Goal: Task Accomplishment & Management: Complete application form

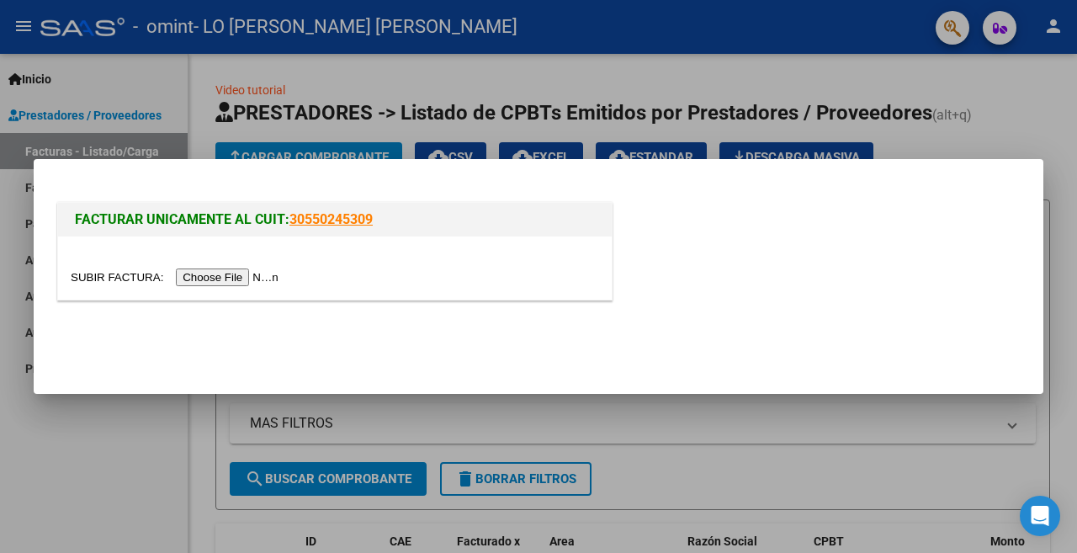
click at [274, 278] on input "file" at bounding box center [177, 277] width 213 height 18
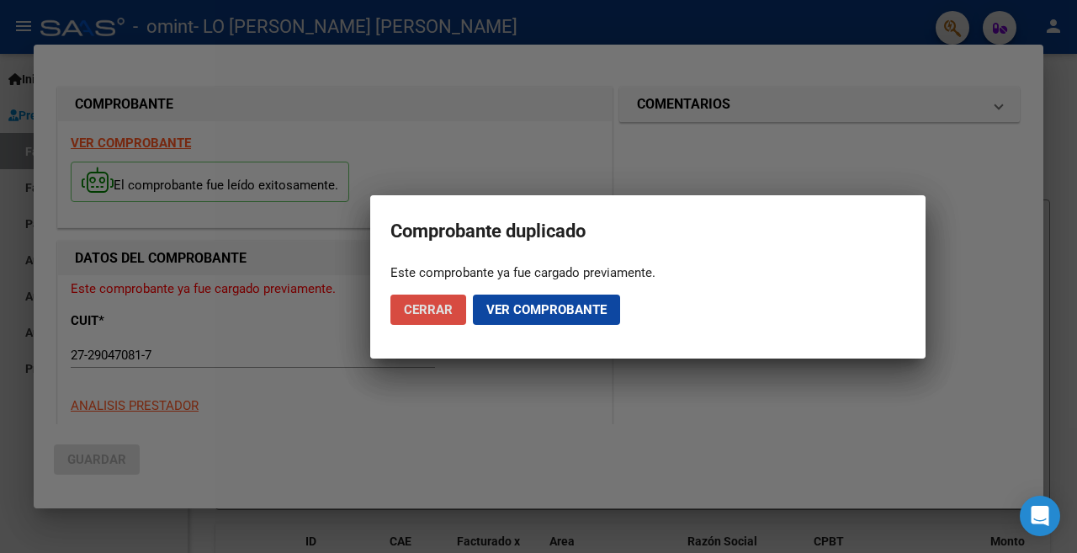
click at [449, 307] on span "Cerrar" at bounding box center [428, 309] width 49 height 15
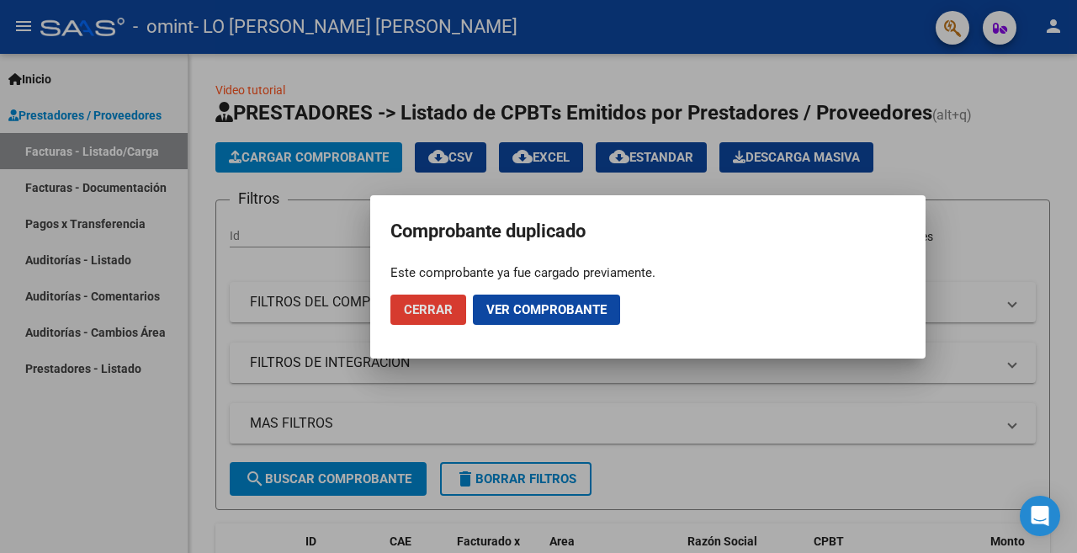
click at [590, 319] on button "Ver comprobante" at bounding box center [546, 310] width 147 height 30
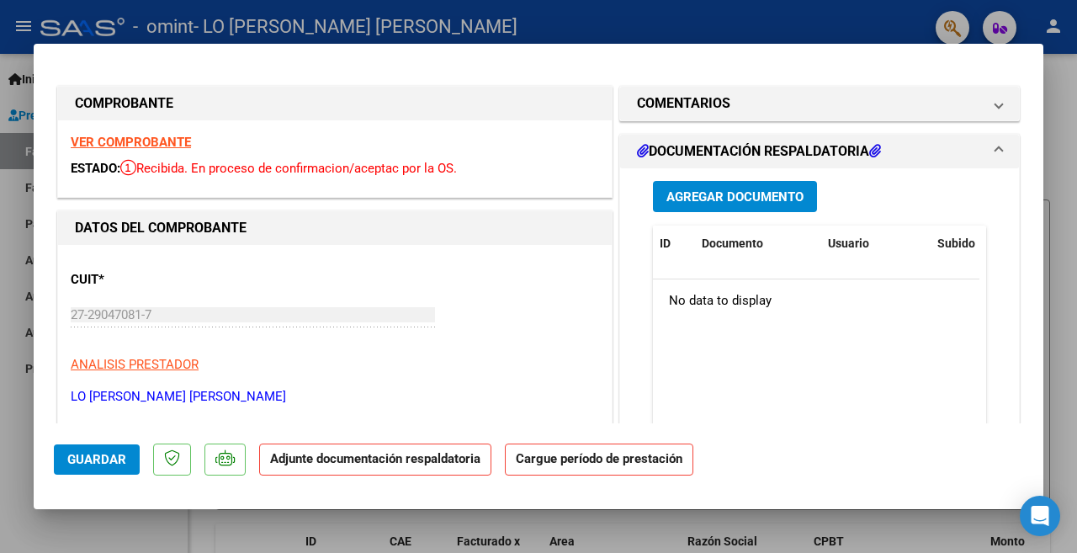
scroll to position [84, 0]
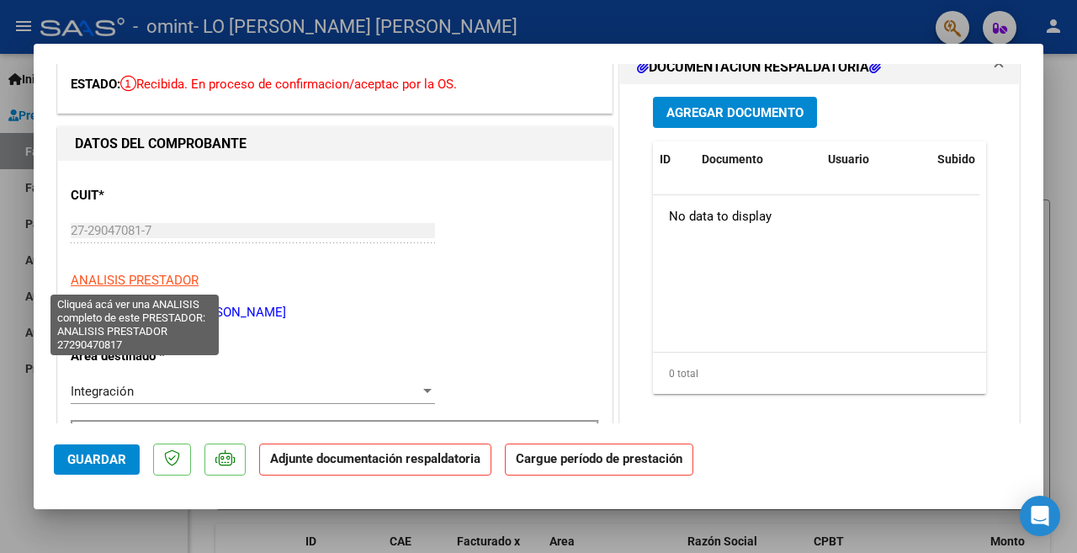
click at [169, 283] on span "ANALISIS PRESTADOR" at bounding box center [135, 280] width 128 height 15
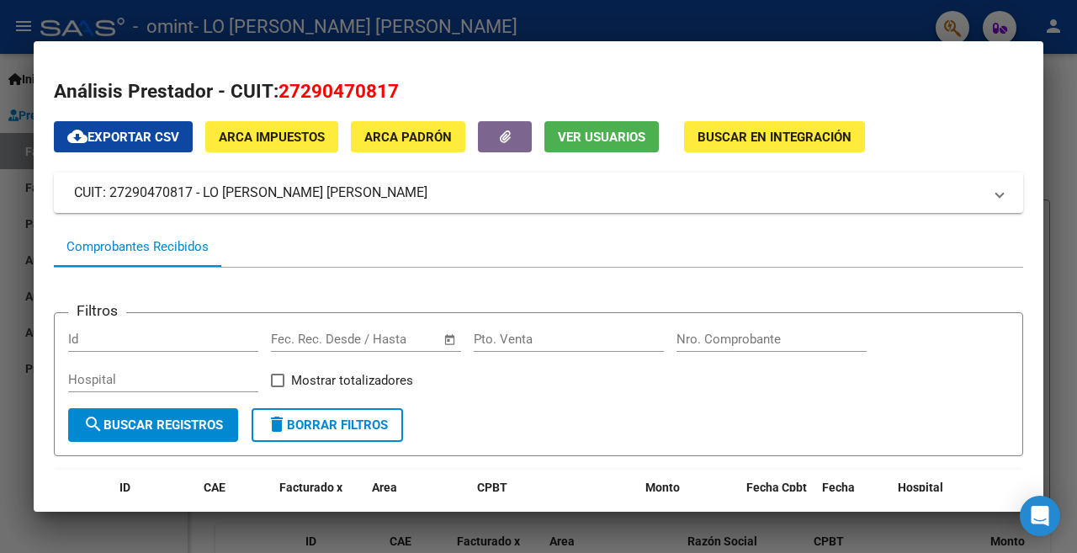
click at [1065, 194] on div at bounding box center [538, 276] width 1077 height 553
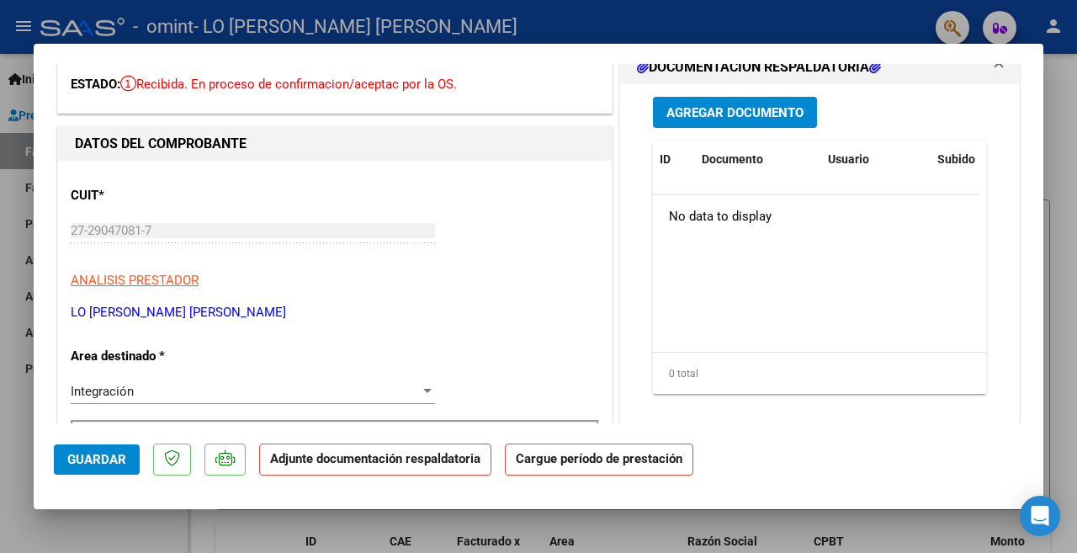
scroll to position [252, 0]
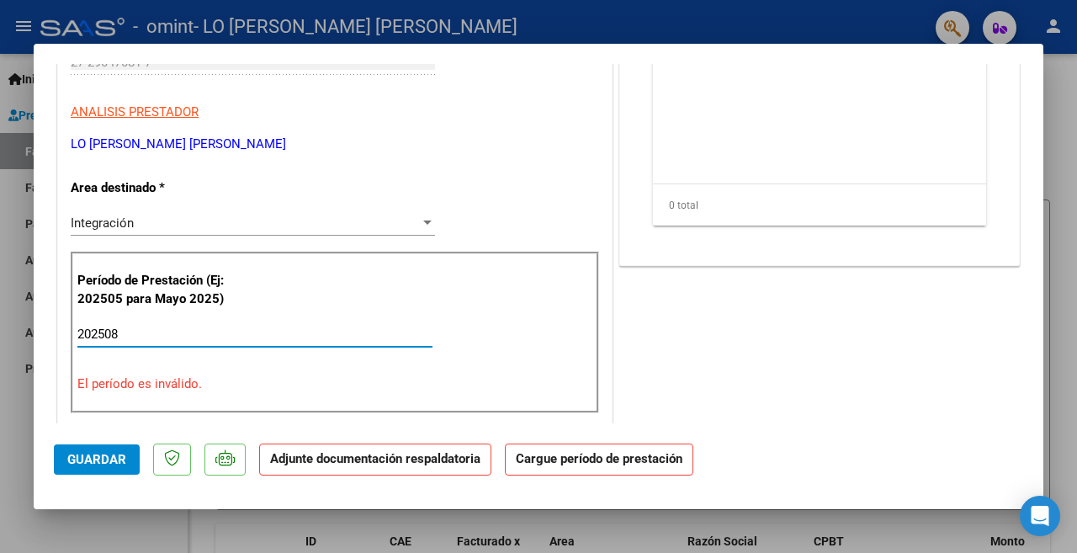
click at [171, 330] on input "202508" at bounding box center [254, 334] width 355 height 15
type input "2"
type input "202508"
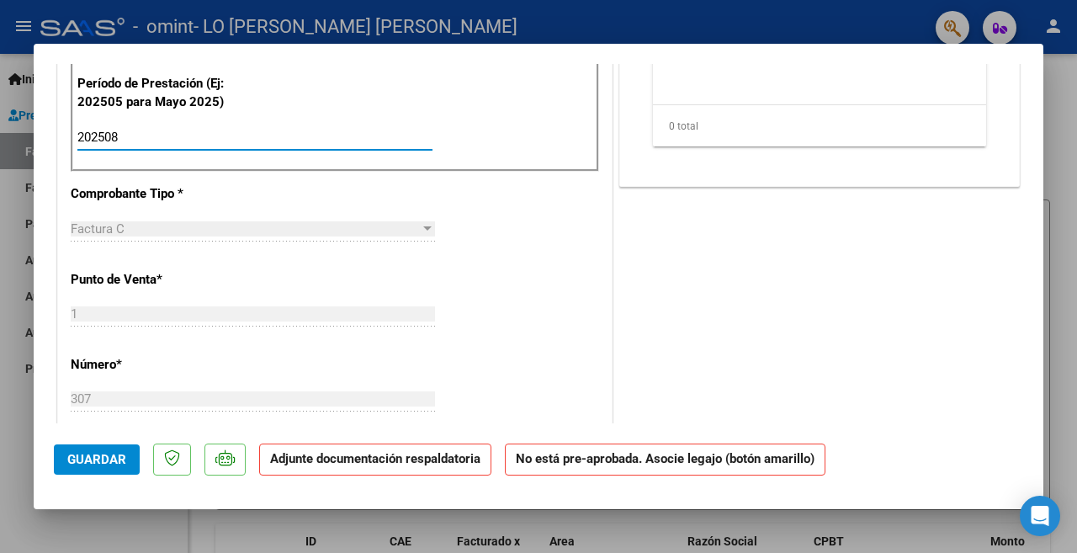
scroll to position [0, 0]
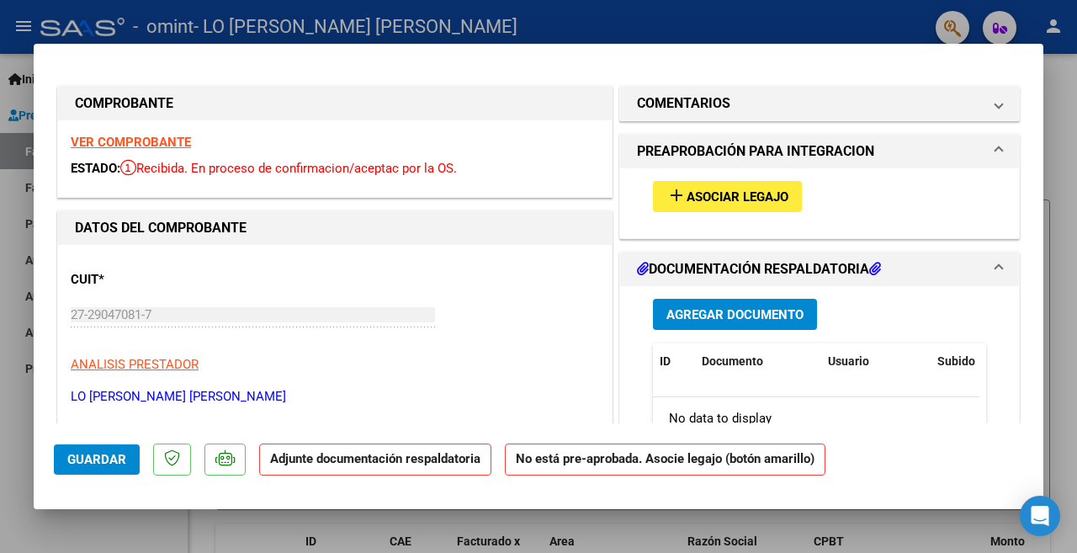
click at [737, 204] on span "Asociar Legajo" at bounding box center [738, 196] width 102 height 15
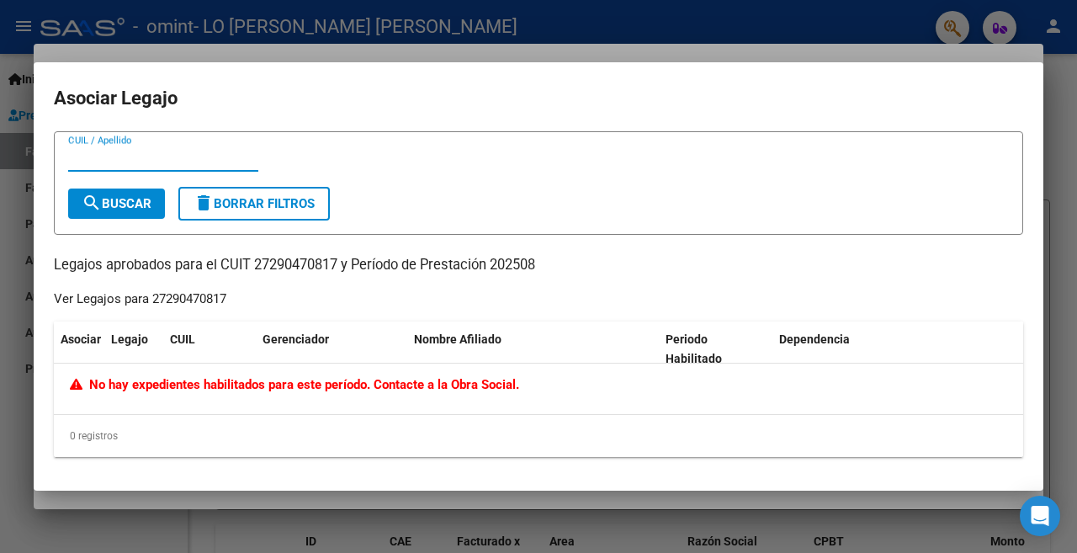
click at [1068, 363] on div at bounding box center [538, 276] width 1077 height 553
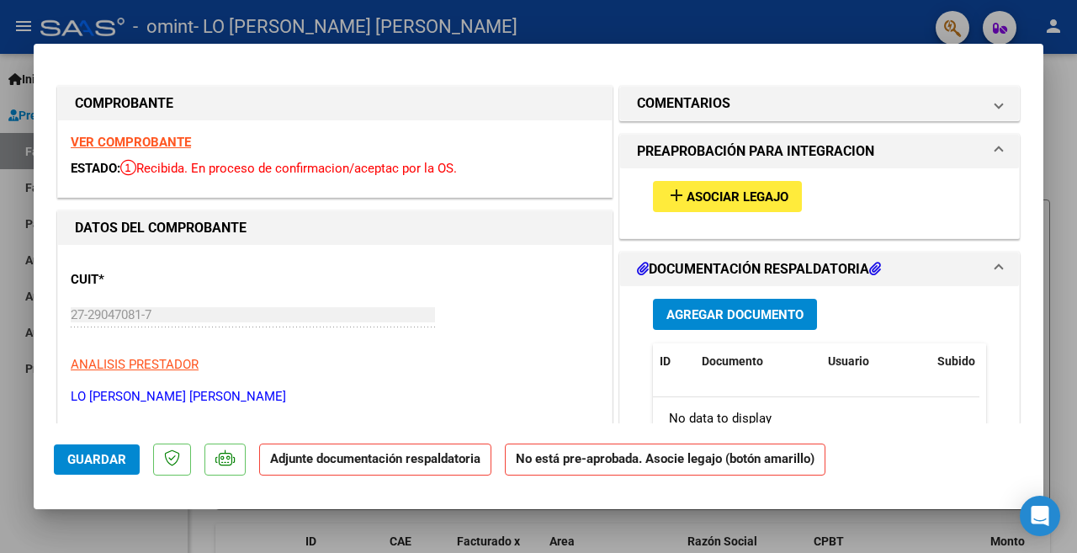
click at [431, 467] on p "Adjunte documentación respaldatoria" at bounding box center [375, 459] width 232 height 33
click at [318, 471] on p "Adjunte documentación respaldatoria" at bounding box center [375, 459] width 232 height 33
click at [330, 471] on p "Adjunte documentación respaldatoria" at bounding box center [375, 459] width 232 height 33
click at [342, 470] on p "Adjunte documentación respaldatoria" at bounding box center [375, 459] width 232 height 33
